Goal: Task Accomplishment & Management: Use online tool/utility

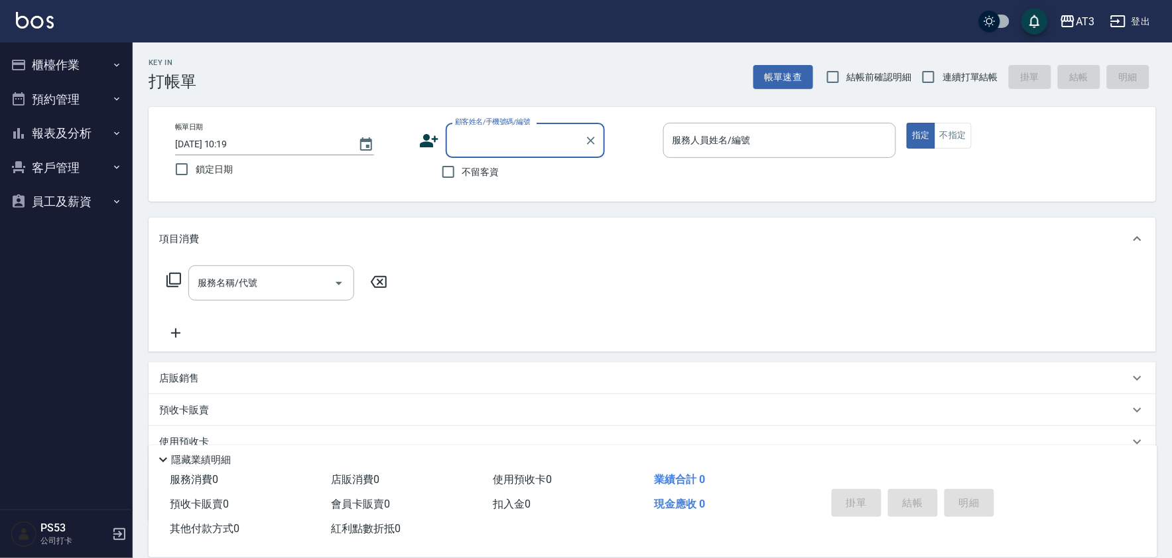
click at [65, 62] on button "櫃檯作業" at bounding box center [66, 65] width 122 height 35
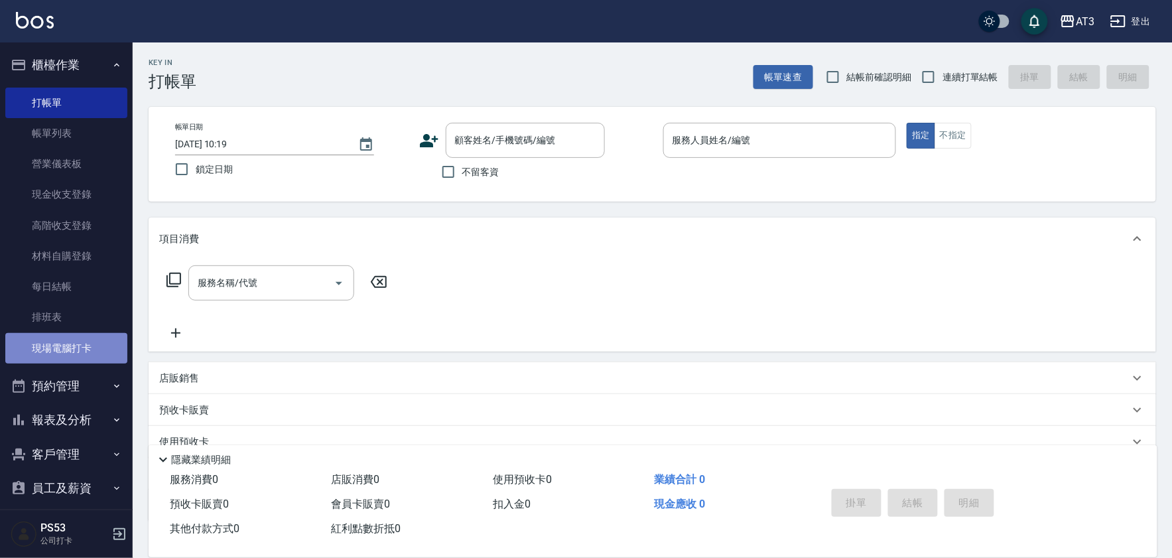
click at [75, 343] on link "現場電腦打卡" at bounding box center [66, 348] width 122 height 31
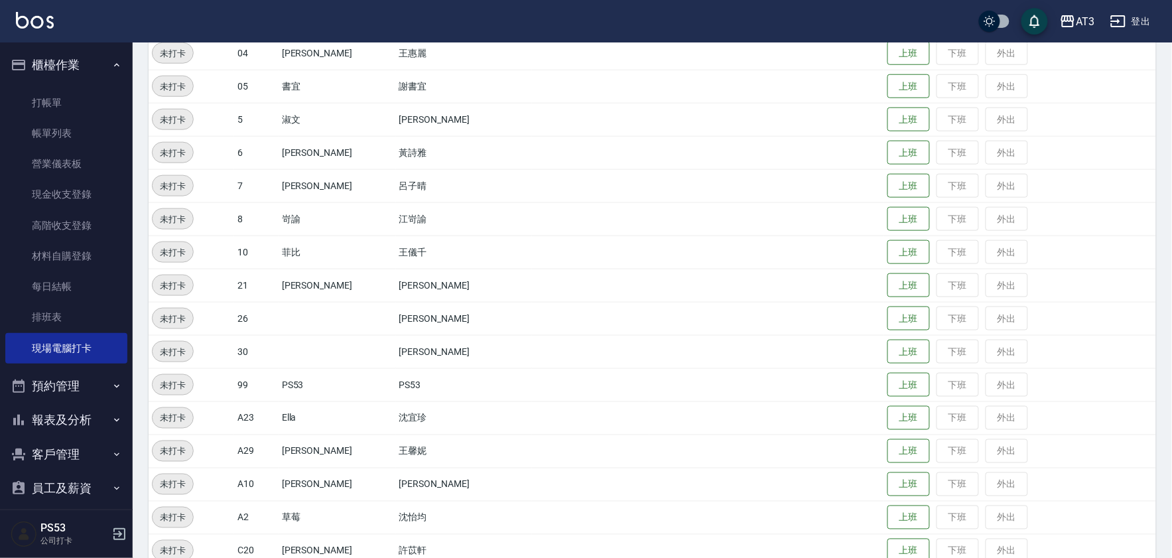
scroll to position [402, 0]
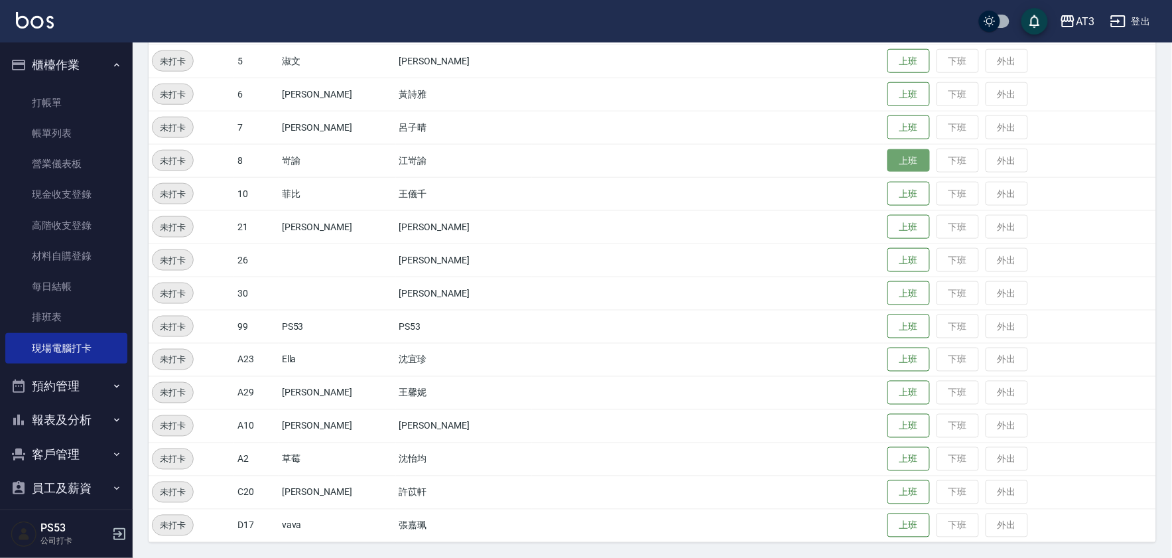
click at [888, 158] on button "上班" at bounding box center [909, 160] width 42 height 23
click at [888, 233] on button "上班" at bounding box center [909, 227] width 42 height 23
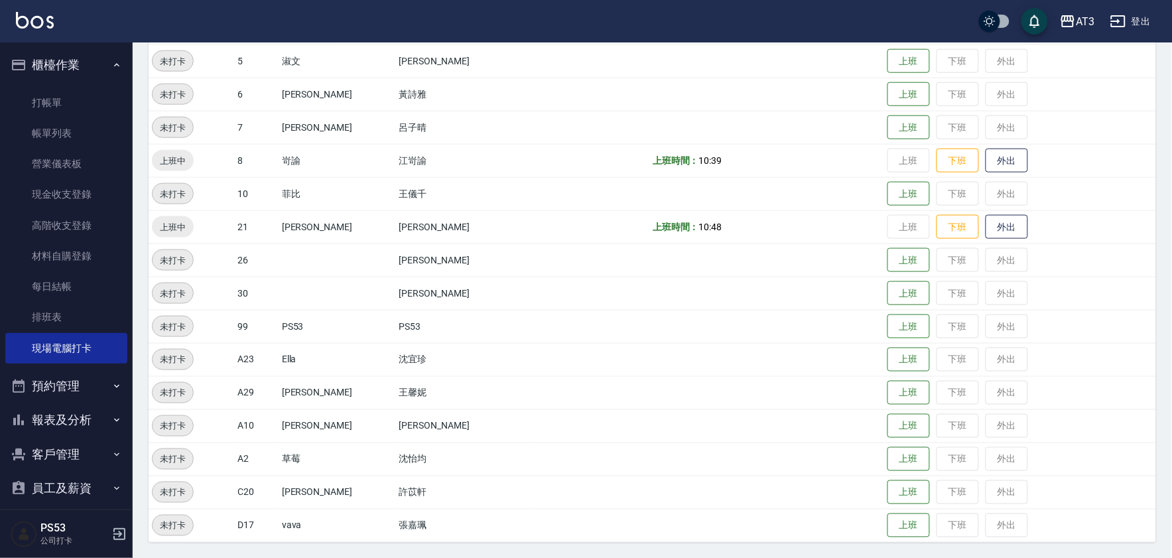
click at [884, 175] on td "上班 下班 外出" at bounding box center [1020, 160] width 272 height 33
click at [888, 190] on button "上班" at bounding box center [909, 193] width 42 height 23
click at [888, 124] on button "上班" at bounding box center [909, 127] width 42 height 23
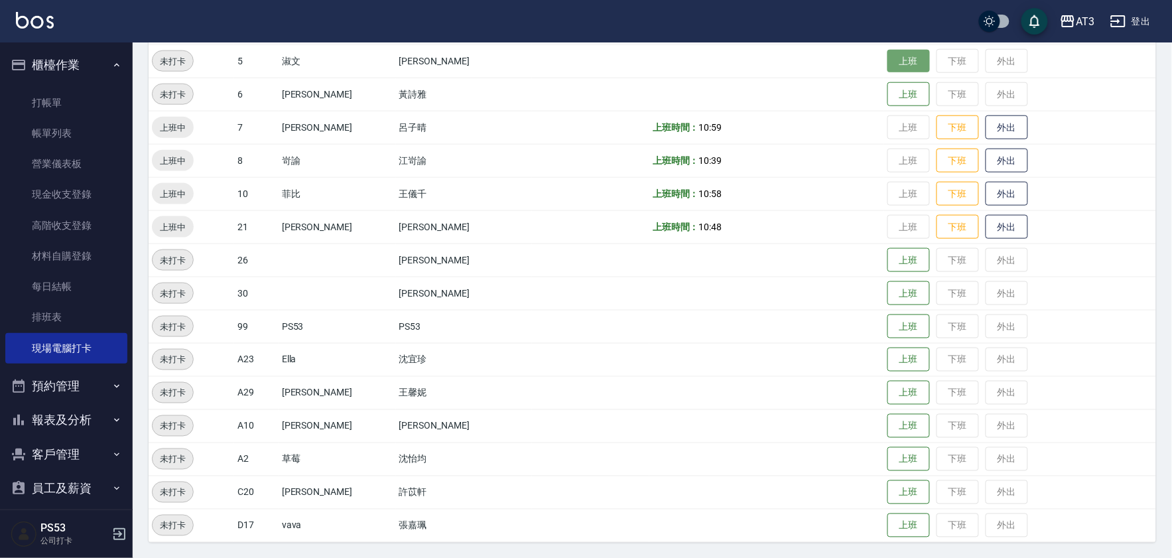
click at [888, 56] on button "上班" at bounding box center [909, 61] width 42 height 23
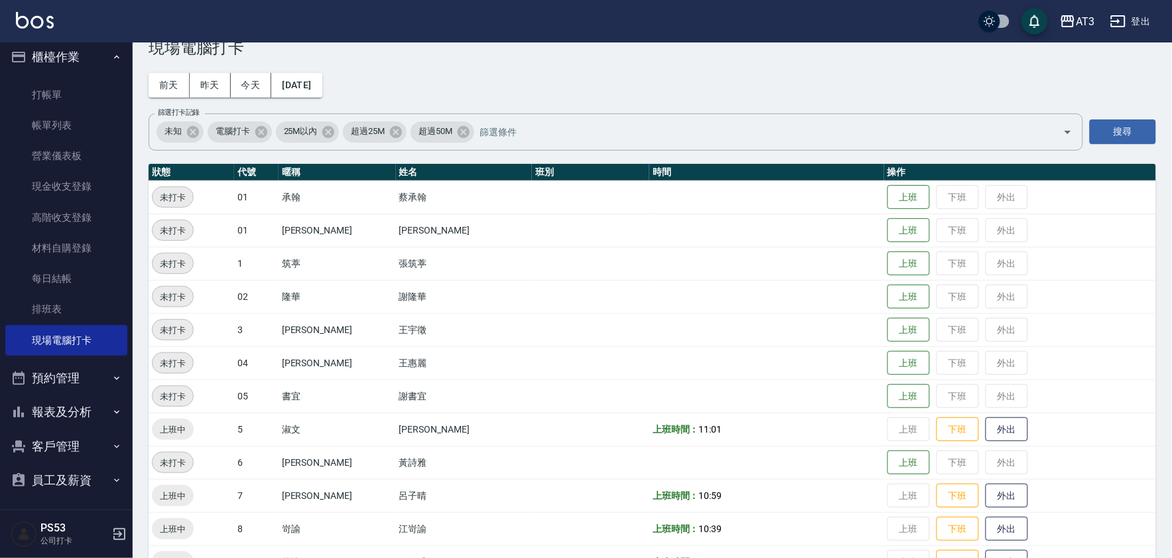
scroll to position [11, 0]
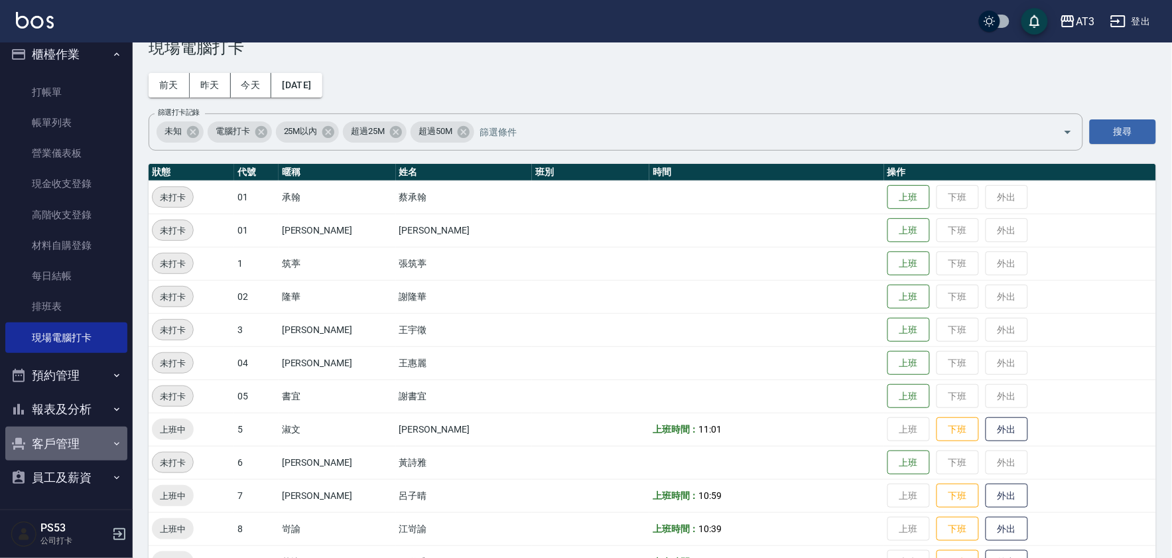
click at [85, 440] on button "客戶管理" at bounding box center [66, 444] width 122 height 35
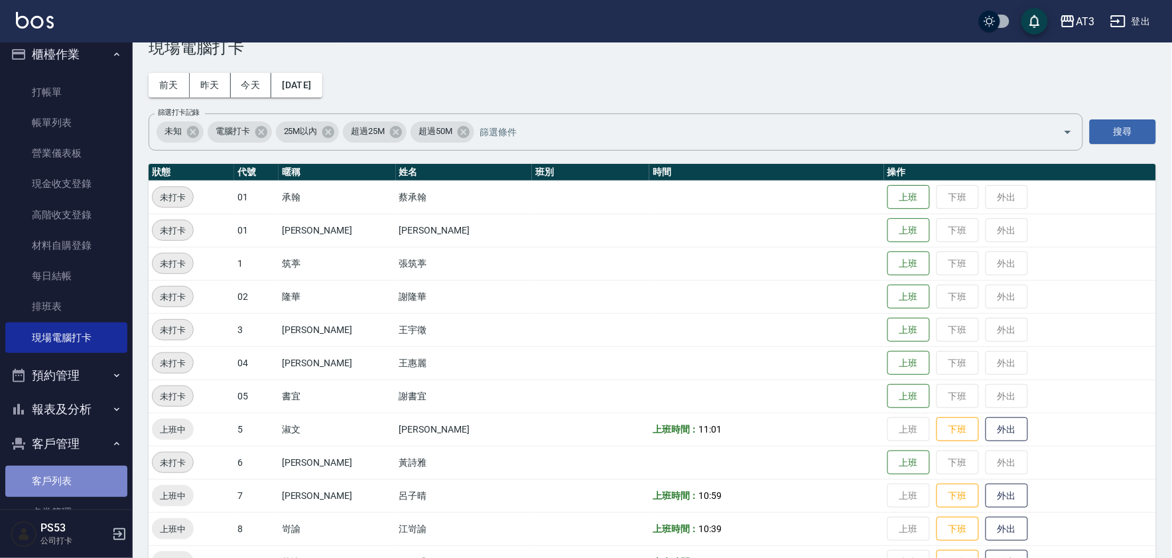
click at [68, 480] on link "客戶列表" at bounding box center [66, 481] width 122 height 31
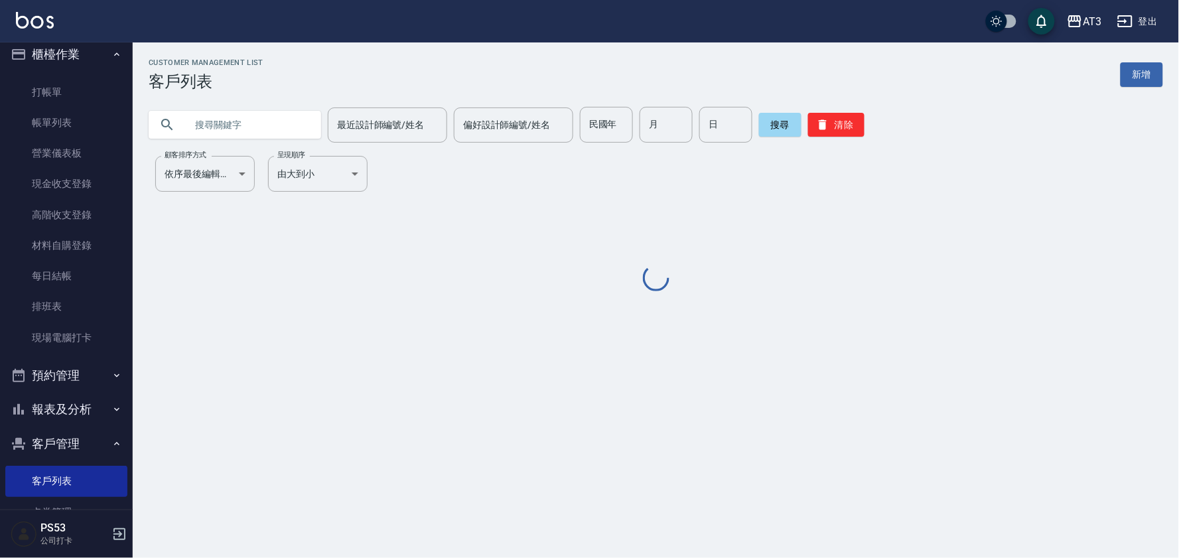
click at [261, 127] on input "text" at bounding box center [248, 125] width 125 height 36
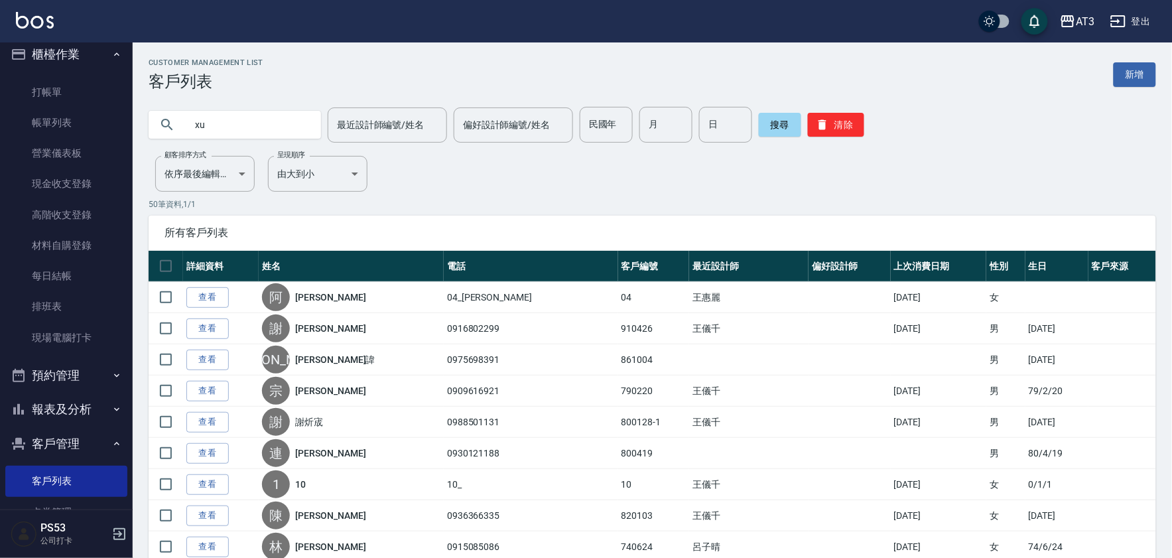
type input "x"
type input "[PERSON_NAME]"
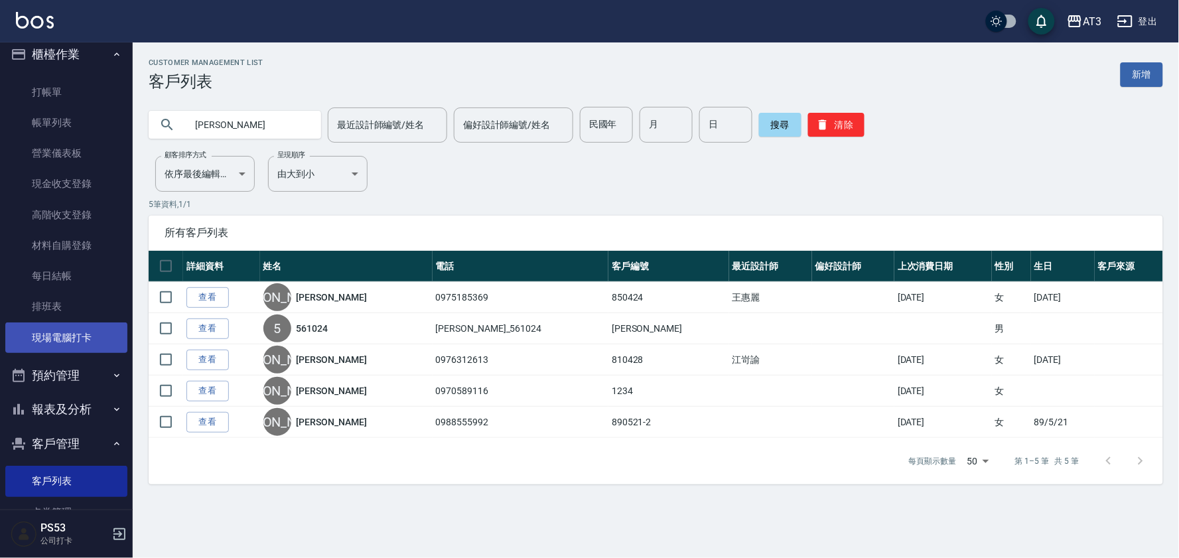
click at [70, 326] on link "現場電腦打卡" at bounding box center [66, 337] width 122 height 31
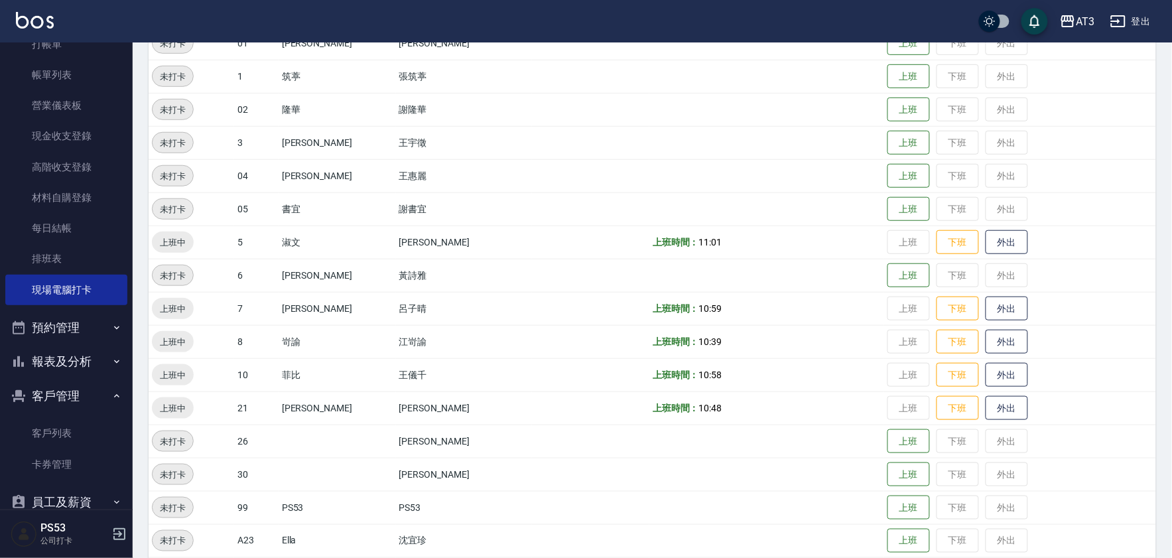
scroll to position [83, 0]
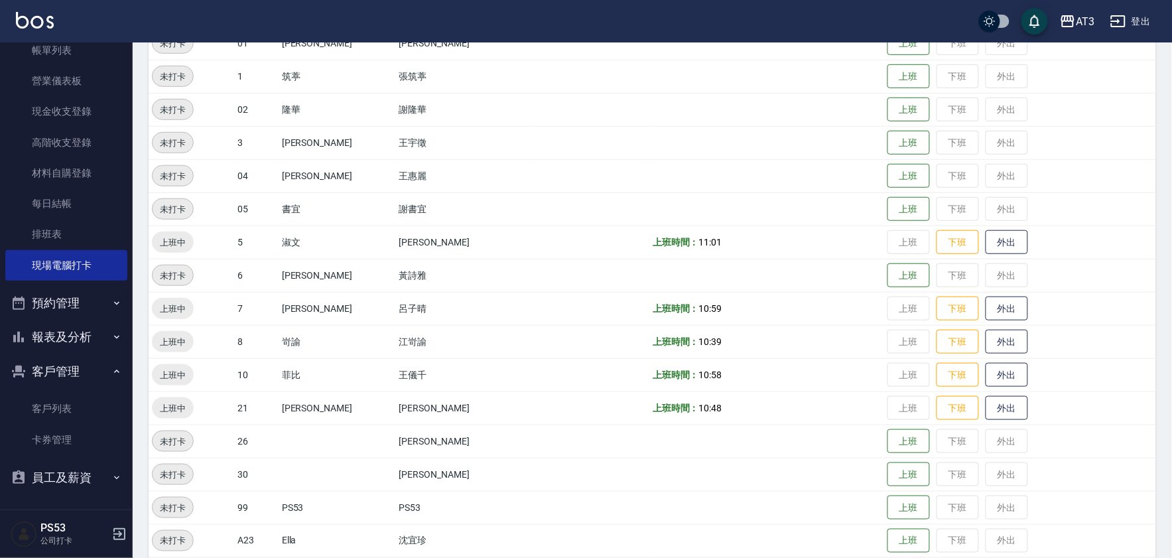
click at [68, 327] on button "報表及分析" at bounding box center [66, 337] width 122 height 35
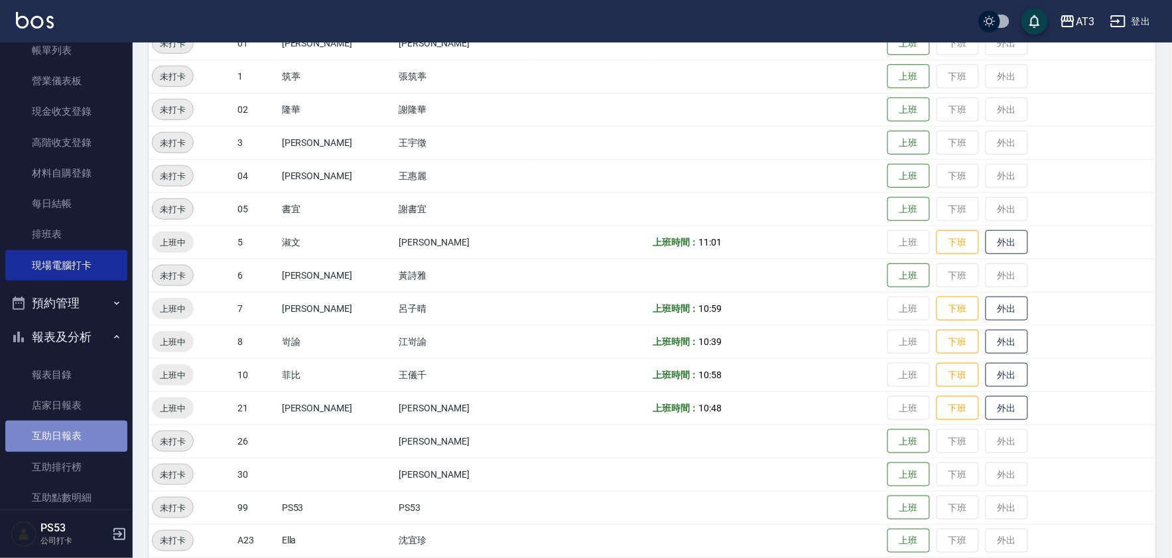
click at [86, 435] on link "互助日報表" at bounding box center [66, 436] width 122 height 31
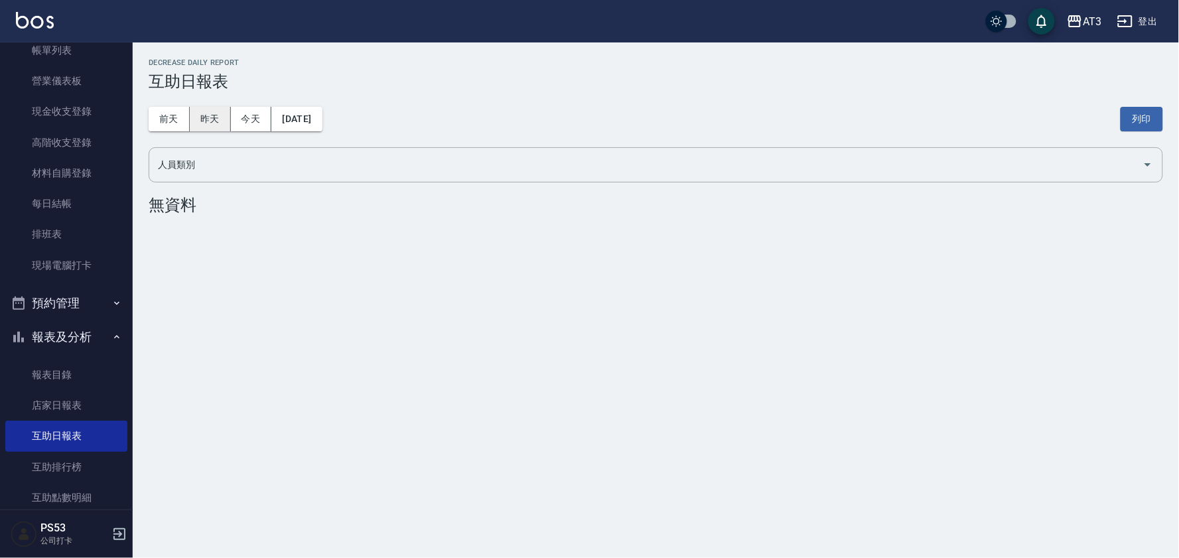
click at [222, 121] on button "昨天" at bounding box center [210, 119] width 41 height 25
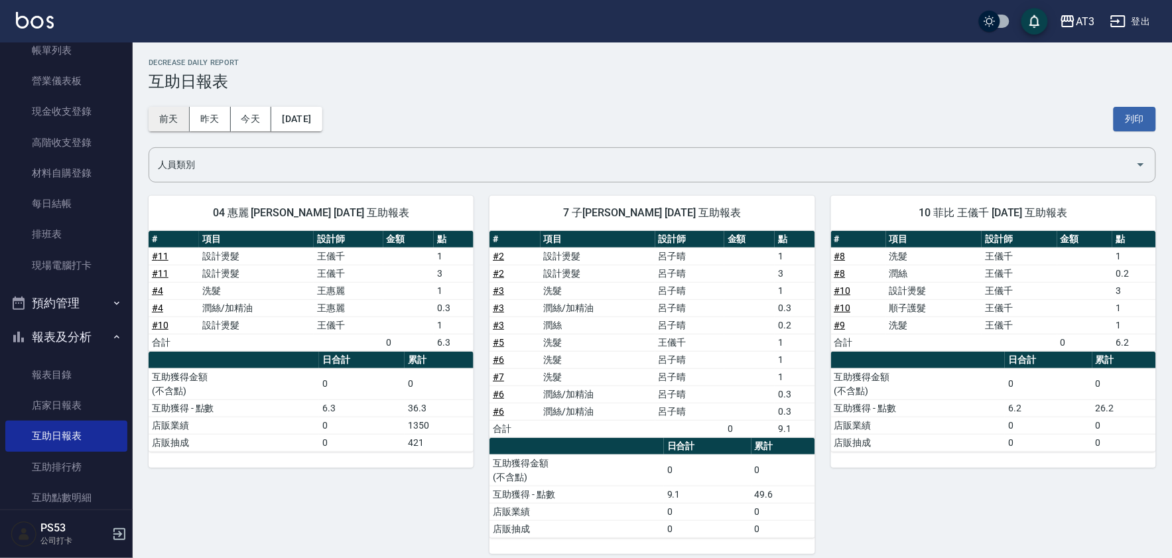
click at [176, 129] on button "前天" at bounding box center [169, 119] width 41 height 25
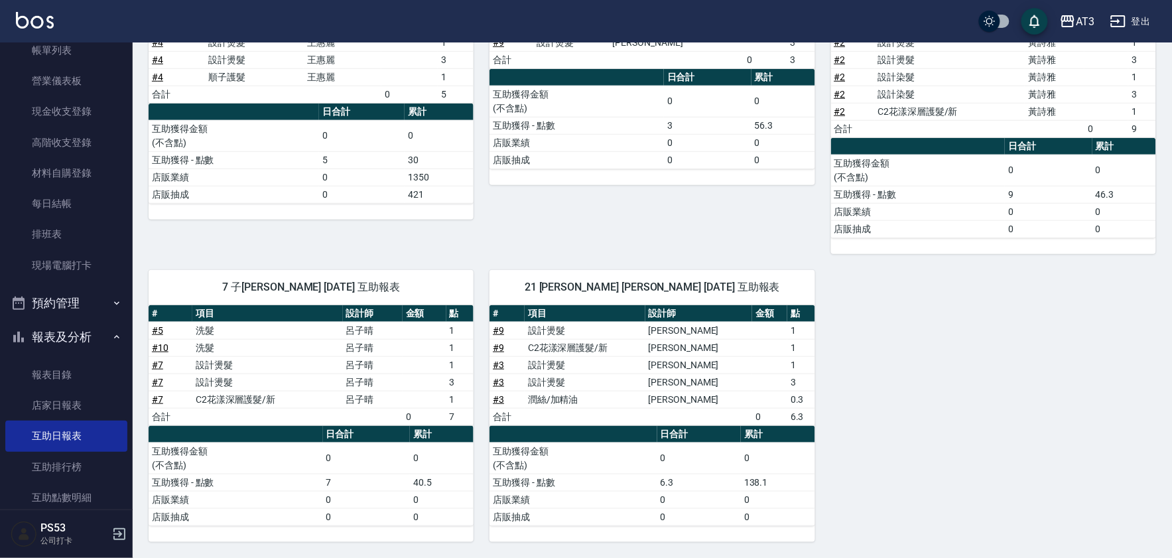
scroll to position [214, 0]
click at [66, 339] on button "報表及分析" at bounding box center [66, 337] width 122 height 35
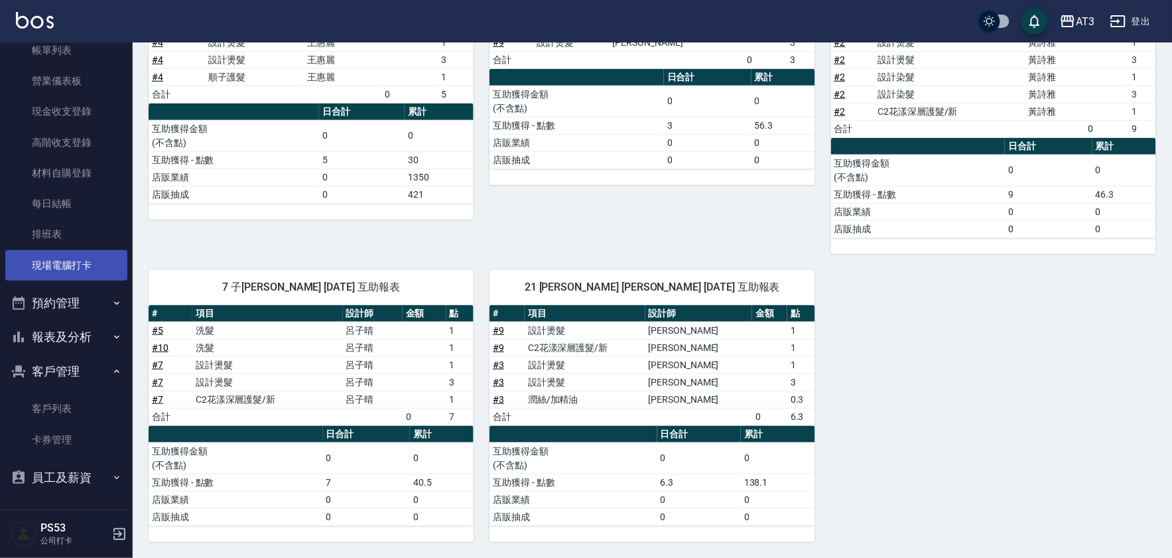
click at [68, 257] on link "現場電腦打卡" at bounding box center [66, 265] width 122 height 31
